Goal: Task Accomplishment & Management: Manage account settings

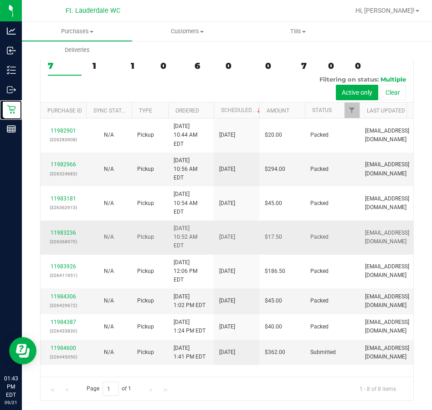
scroll to position [55, 0]
click at [76, 349] on div "11984600 (326445050)" at bounding box center [63, 352] width 35 height 17
click at [75, 350] on link "11984600" at bounding box center [64, 348] width 26 height 6
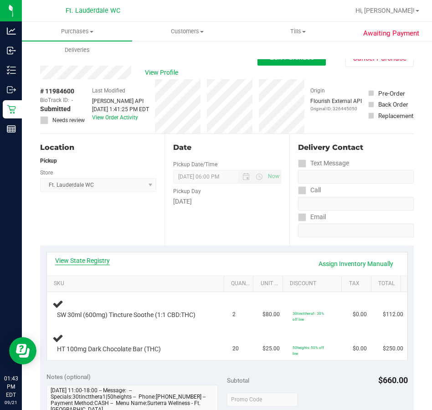
click at [103, 261] on link "View State Registry" at bounding box center [82, 260] width 55 height 9
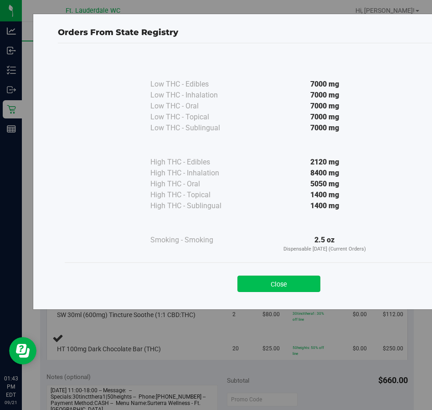
click at [277, 282] on button "Close" at bounding box center [279, 284] width 83 height 16
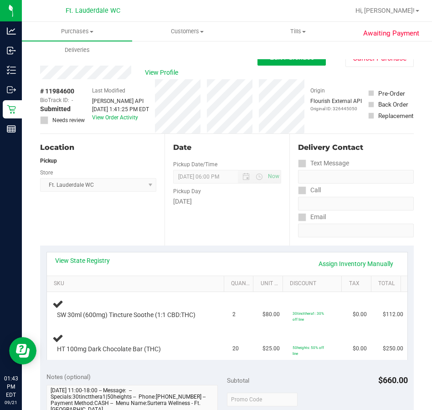
click at [160, 227] on div "Location Pickup Store Ft. Lauderdale WC Select Store [PERSON_NAME][GEOGRAPHIC_D…" at bounding box center [102, 190] width 124 height 112
click at [159, 230] on div "Location Pickup Store Ft. Lauderdale WC Select Store [PERSON_NAME][GEOGRAPHIC_D…" at bounding box center [102, 190] width 124 height 112
click at [100, 222] on div "Location Pickup Store Ft. Lauderdale WC Select Store Bonita Springs WC Boynton …" at bounding box center [102, 190] width 124 height 112
click at [100, 219] on div "Location Pickup Store Ft. Lauderdale WC Select Store Bonita Springs WC Boynton …" at bounding box center [102, 190] width 124 height 112
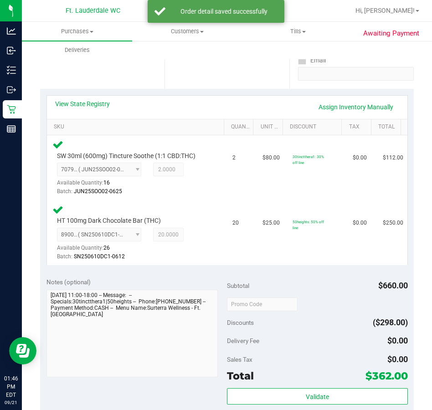
scroll to position [226, 0]
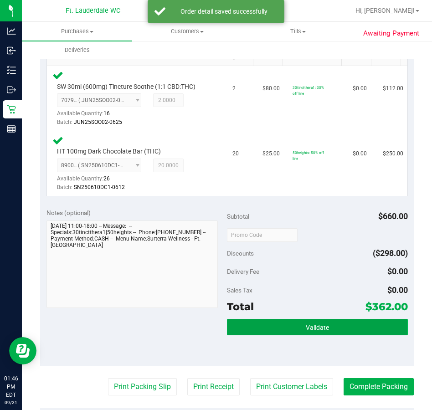
click at [306, 330] on span "Validate" at bounding box center [317, 327] width 23 height 7
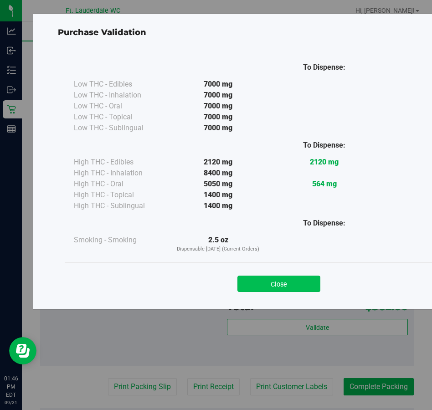
click at [269, 279] on button "Close" at bounding box center [279, 284] width 83 height 16
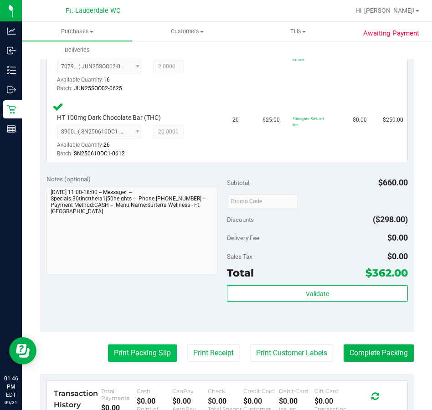
scroll to position [317, 0]
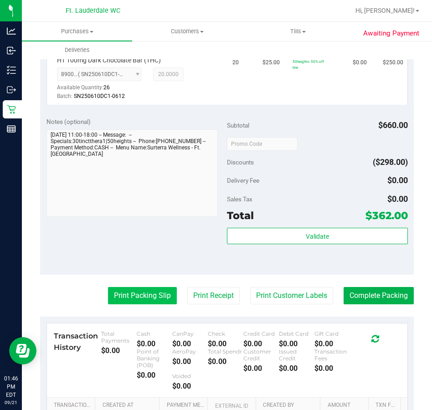
click at [143, 297] on button "Print Packing Slip" at bounding box center [142, 295] width 69 height 17
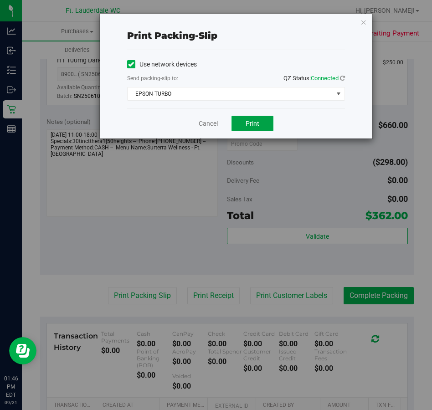
click at [248, 126] on span "Print" at bounding box center [253, 123] width 14 height 7
click at [207, 126] on link "Cancel" at bounding box center [208, 124] width 19 height 10
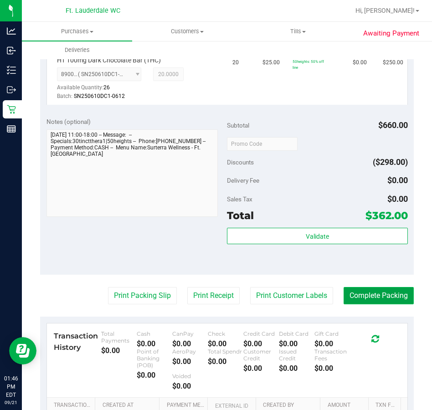
click at [384, 295] on button "Complete Packing" at bounding box center [379, 295] width 70 height 17
click at [24, 105] on div "Awaiting Payment Back Edit Purchase Cancel Purchase View Profile # 11984600 Bio…" at bounding box center [227, 126] width 410 height 807
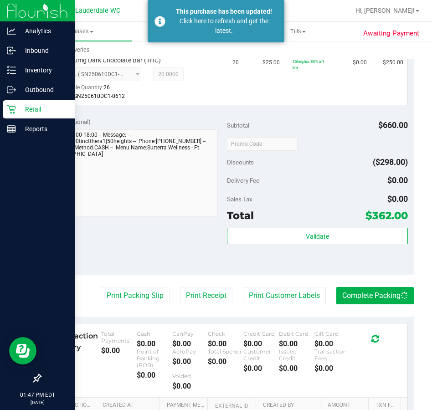
click at [21, 106] on p "Retail" at bounding box center [43, 109] width 55 height 11
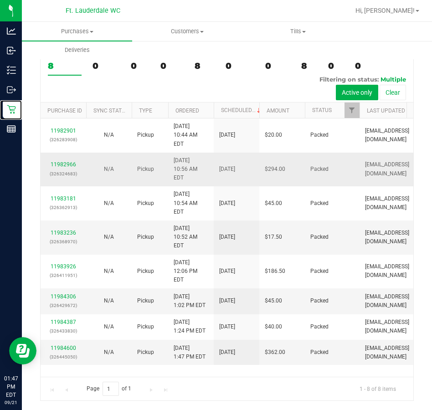
scroll to position [55, 0]
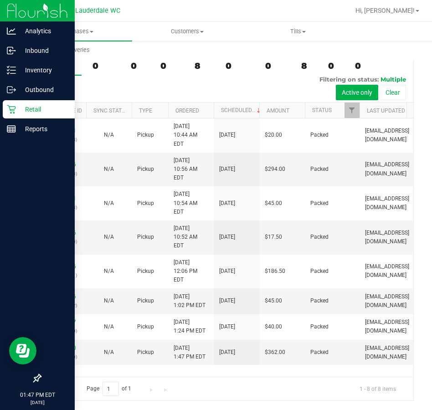
click at [19, 106] on p "Retail" at bounding box center [43, 109] width 55 height 11
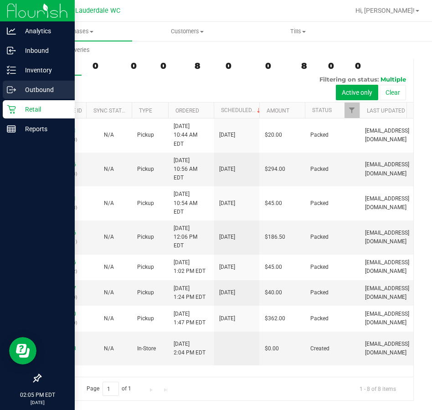
click at [14, 82] on div "Outbound" at bounding box center [39, 90] width 72 height 18
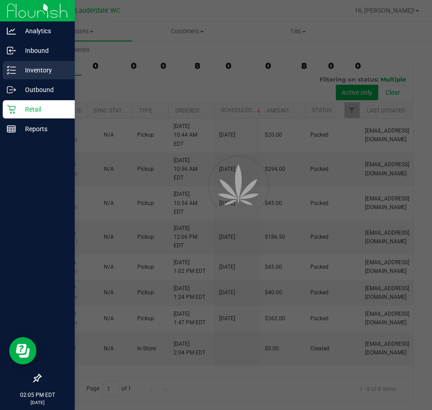
click at [19, 69] on p "Inventory" at bounding box center [43, 70] width 55 height 11
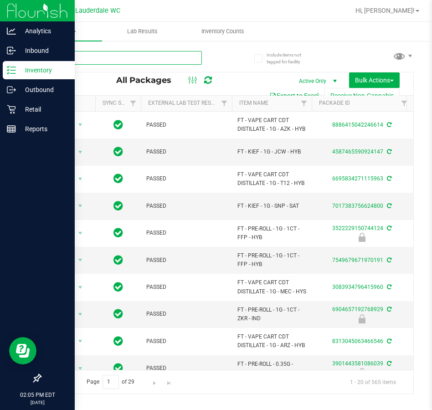
click at [108, 56] on input "text" at bounding box center [121, 58] width 162 height 14
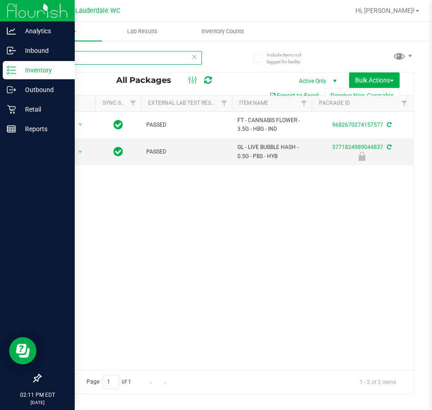
click at [98, 57] on input "hash" at bounding box center [121, 58] width 162 height 14
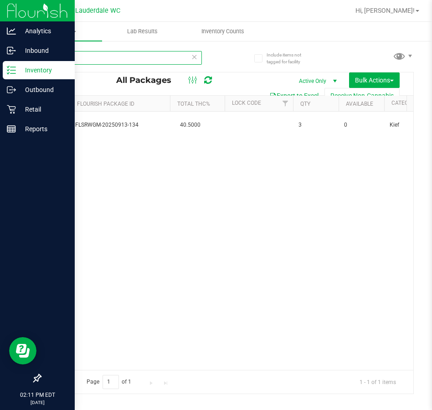
scroll to position [0, 202]
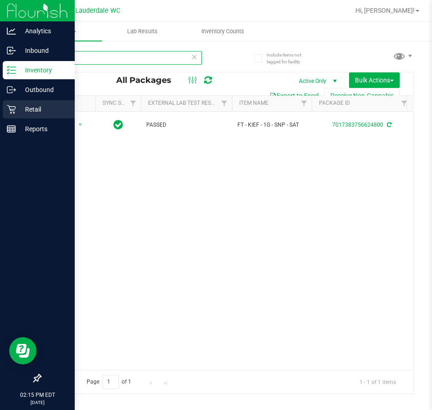
type input "SNP"
click at [15, 117] on div "Retail" at bounding box center [39, 109] width 72 height 18
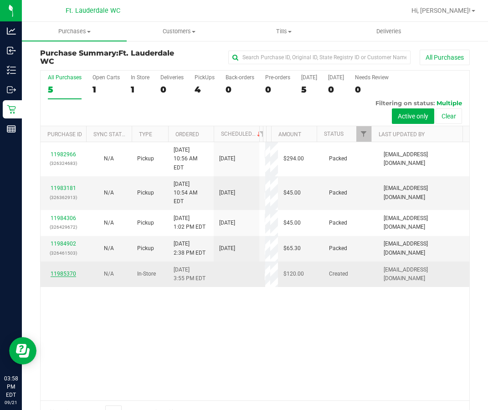
click at [58, 277] on link "11985370" at bounding box center [64, 274] width 26 height 6
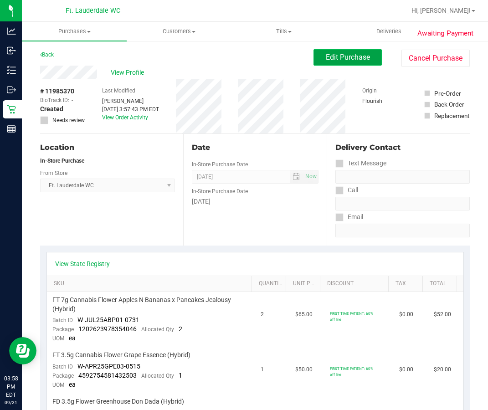
click at [349, 55] on span "Edit Purchase" at bounding box center [348, 57] width 44 height 9
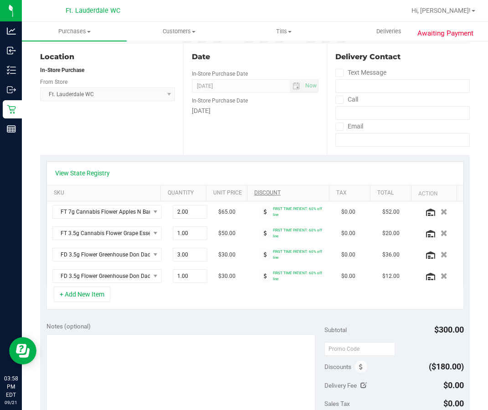
scroll to position [91, 0]
click at [259, 280] on span at bounding box center [265, 275] width 13 height 13
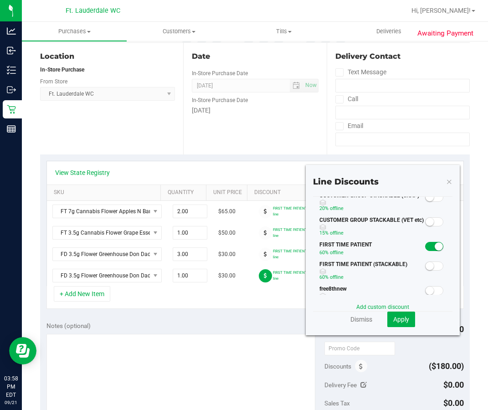
scroll to position [46, 0]
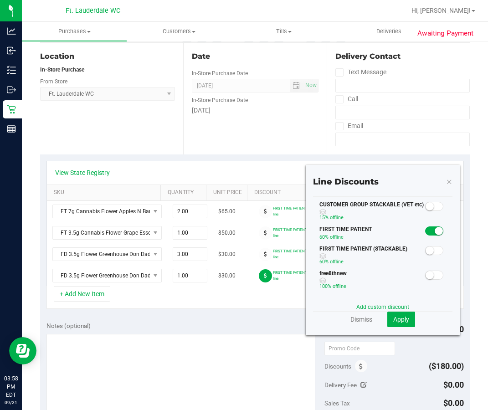
click at [425, 231] on span at bounding box center [434, 231] width 18 height 9
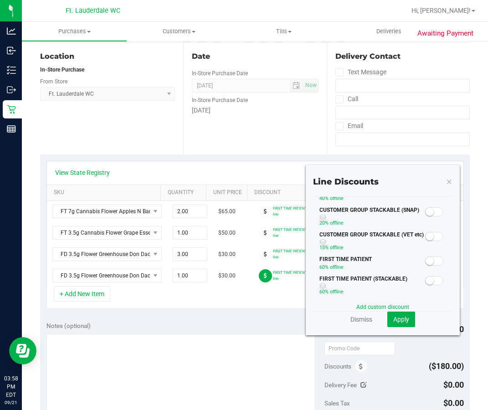
scroll to position [0, 0]
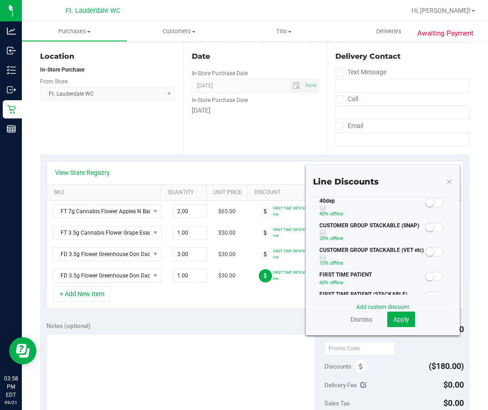
click at [428, 206] on span at bounding box center [434, 202] width 18 height 9
click at [394, 320] on span "Apply" at bounding box center [401, 319] width 16 height 7
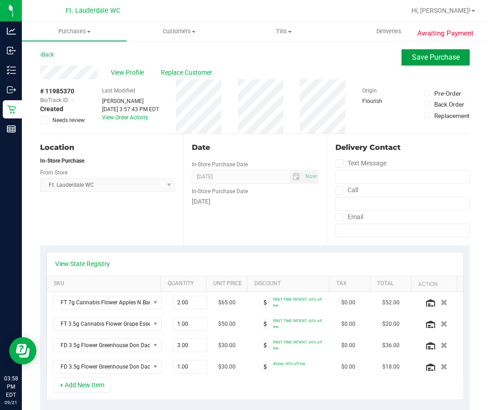
click at [429, 59] on span "Save Purchase" at bounding box center [436, 57] width 48 height 9
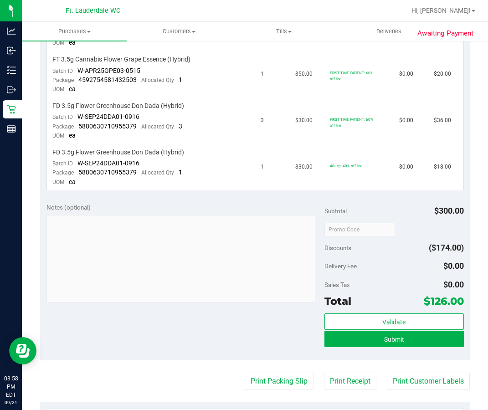
scroll to position [365, 0]
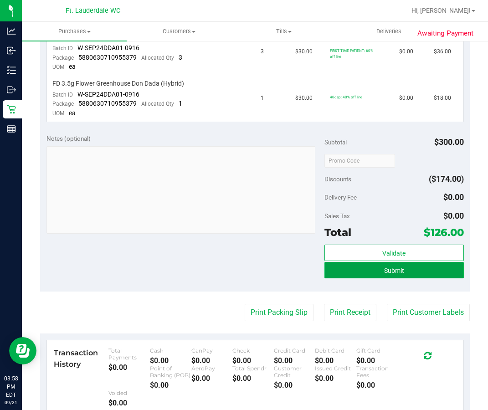
click at [367, 274] on button "Submit" at bounding box center [394, 270] width 139 height 16
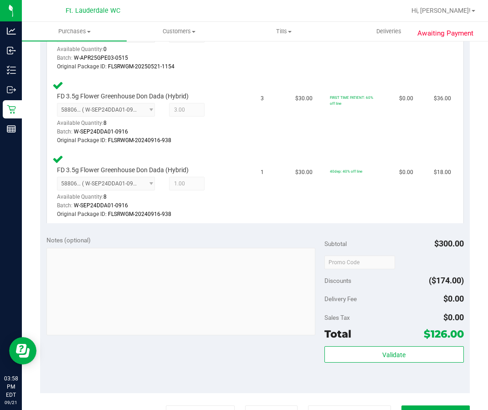
scroll to position [428, 0]
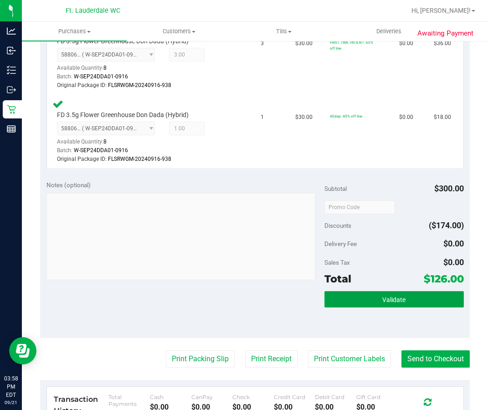
click at [393, 305] on button "Validate" at bounding box center [394, 299] width 139 height 16
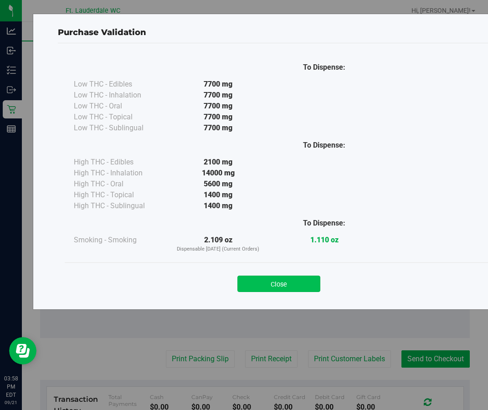
click at [282, 291] on button "Close" at bounding box center [279, 284] width 83 height 16
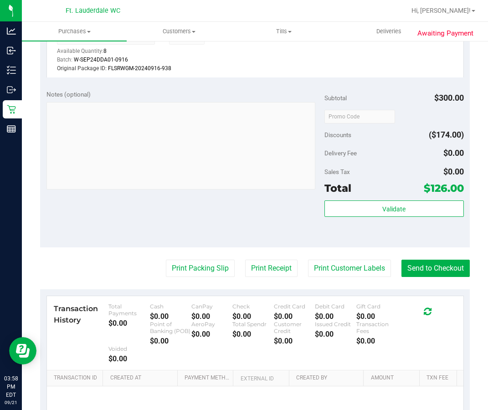
scroll to position [519, 0]
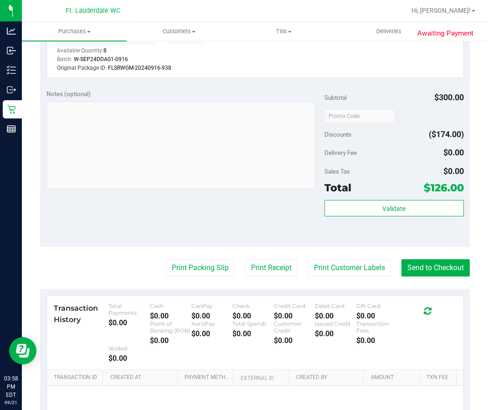
click at [330, 280] on purchase-details "Back Edit Purchase Cancel Purchase View Profile # 11985370 BioTrack ID: - Submi…" at bounding box center [255, 7] width 430 height 954
click at [331, 269] on button "Print Customer Labels" at bounding box center [349, 267] width 83 height 17
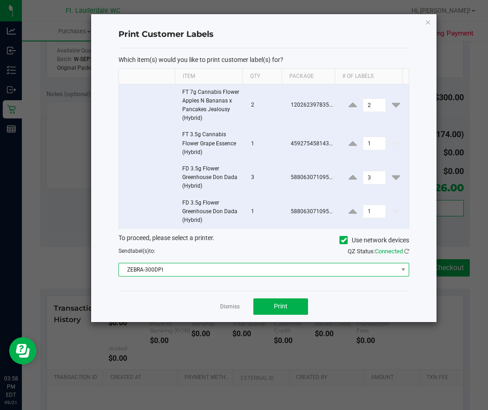
click at [246, 273] on span "ZEBRA-300DPI" at bounding box center [258, 269] width 279 height 13
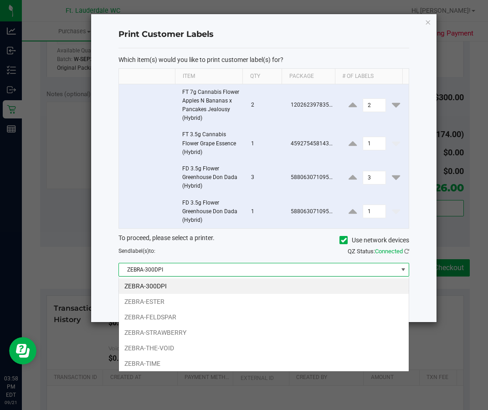
scroll to position [14, 291]
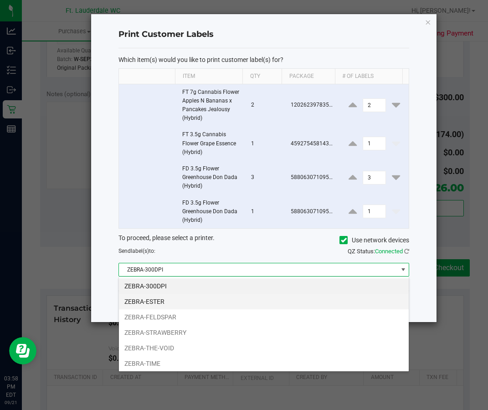
click at [171, 300] on li "ZEBRA-ESTER" at bounding box center [264, 301] width 290 height 15
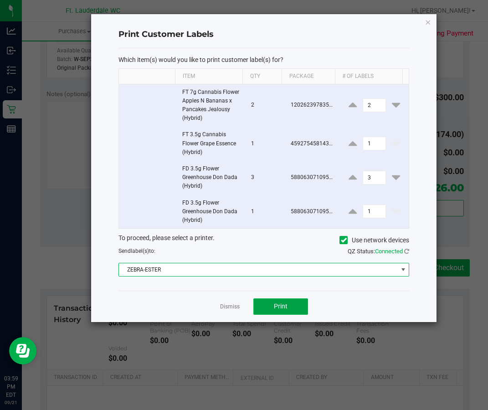
click at [285, 314] on button "Print" at bounding box center [280, 307] width 55 height 16
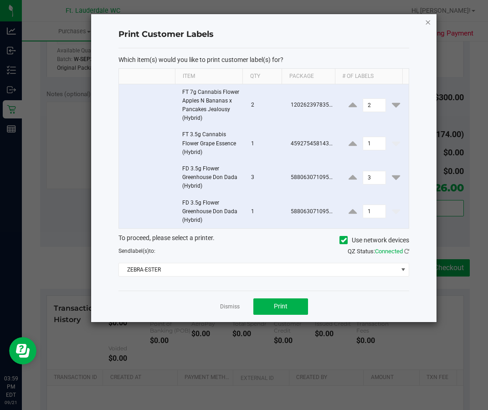
click at [428, 22] on icon "button" at bounding box center [428, 21] width 6 height 11
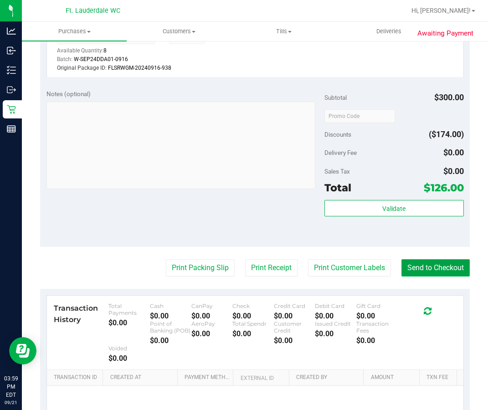
click at [423, 266] on button "Send to Checkout" at bounding box center [436, 267] width 68 height 17
